Goal: Information Seeking & Learning: Learn about a topic

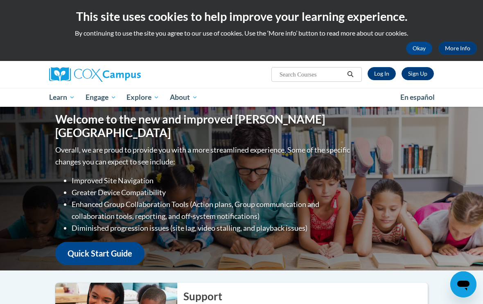
click at [386, 75] on link "Log In" at bounding box center [381, 73] width 28 height 13
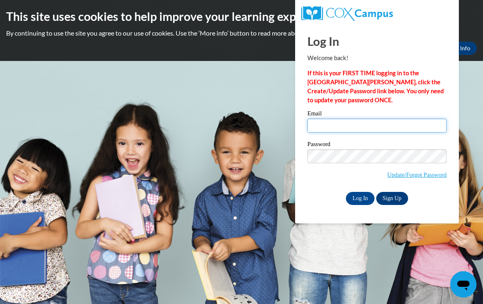
click at [372, 124] on input "Email" at bounding box center [376, 126] width 139 height 14
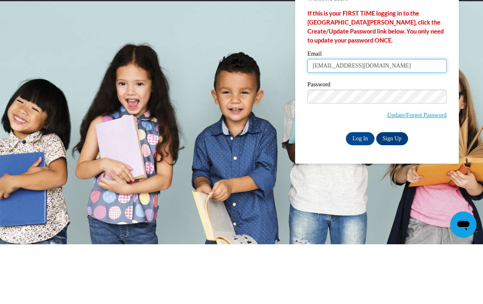
type input "lisaemory0617@yahoo.com"
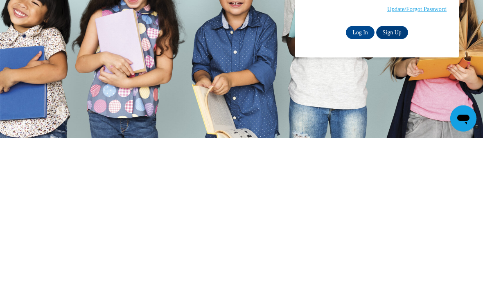
click at [361, 192] on input "Log In" at bounding box center [360, 198] width 29 height 13
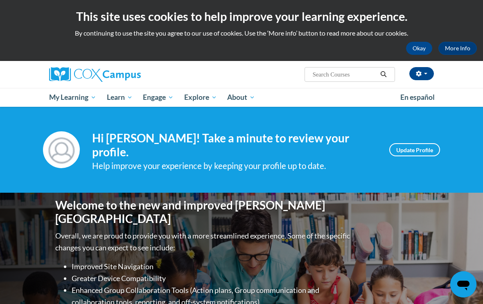
click at [0, 0] on span "My Course Progress" at bounding box center [0, 0] width 0 height 0
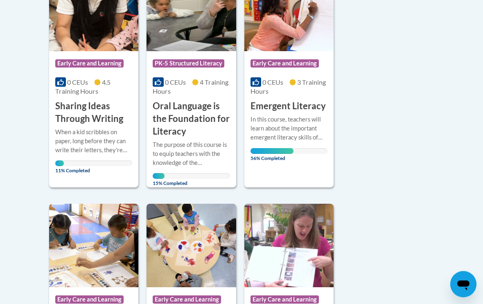
scroll to position [248, 0]
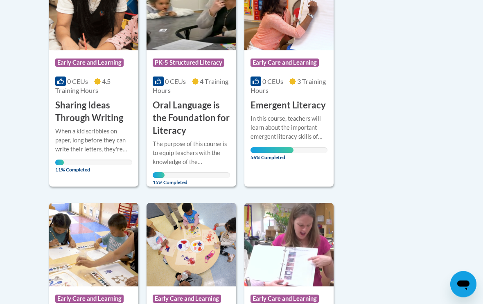
click at [306, 165] on div "Course Category: Early Care and Learning 0 CEUs 3 Training Hours COURSE Emergen…" at bounding box center [288, 77] width 89 height 220
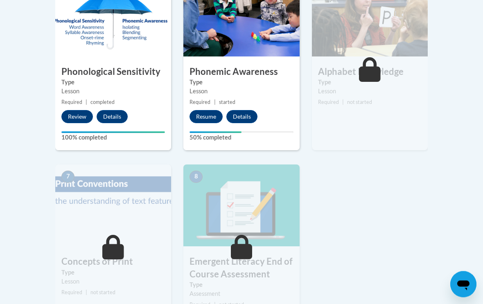
scroll to position [503, 0]
click at [207, 114] on button "Resume" at bounding box center [205, 116] width 33 height 13
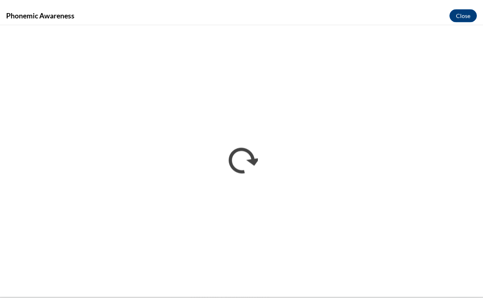
scroll to position [489, 0]
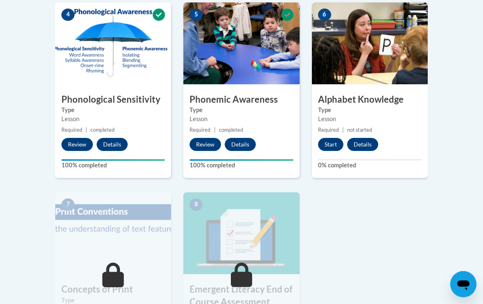
scroll to position [472, 0]
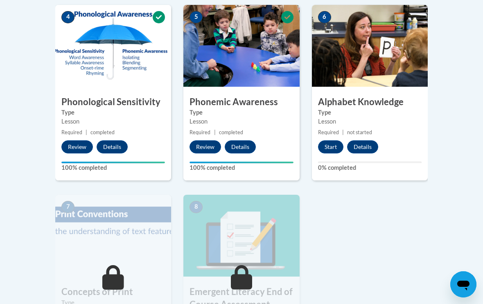
click at [327, 146] on button "Start" at bounding box center [330, 146] width 25 height 13
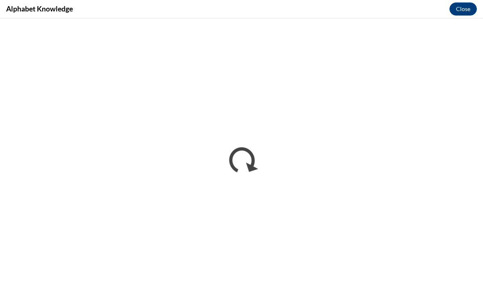
click at [9, 18] on div "Alphabet Knowledge Close" at bounding box center [241, 9] width 483 height 18
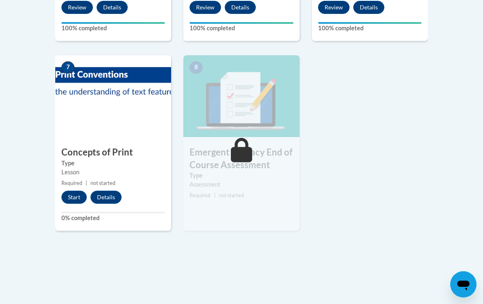
scroll to position [611, 0]
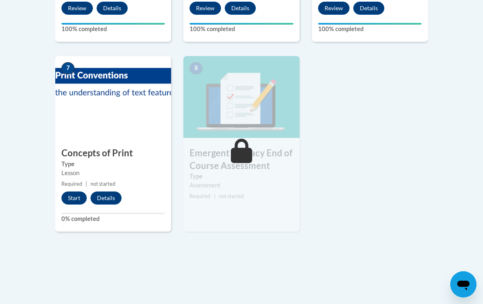
click at [74, 194] on button "Start" at bounding box center [73, 197] width 25 height 13
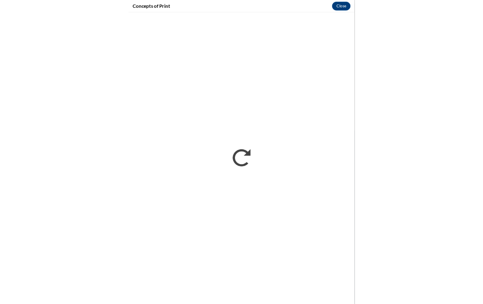
scroll to position [597, 0]
